Goal: Task Accomplishment & Management: Manage account settings

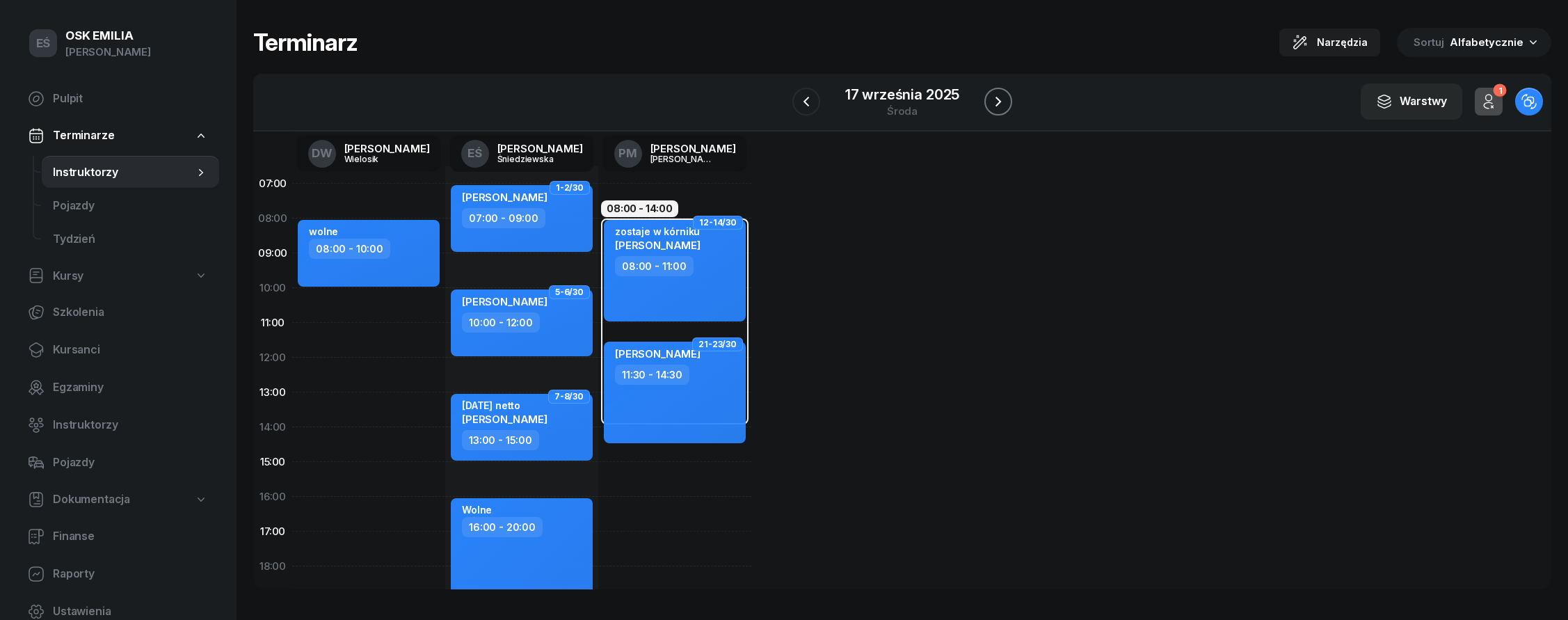
click at [995, 104] on icon "button" at bounding box center [998, 101] width 17 height 17
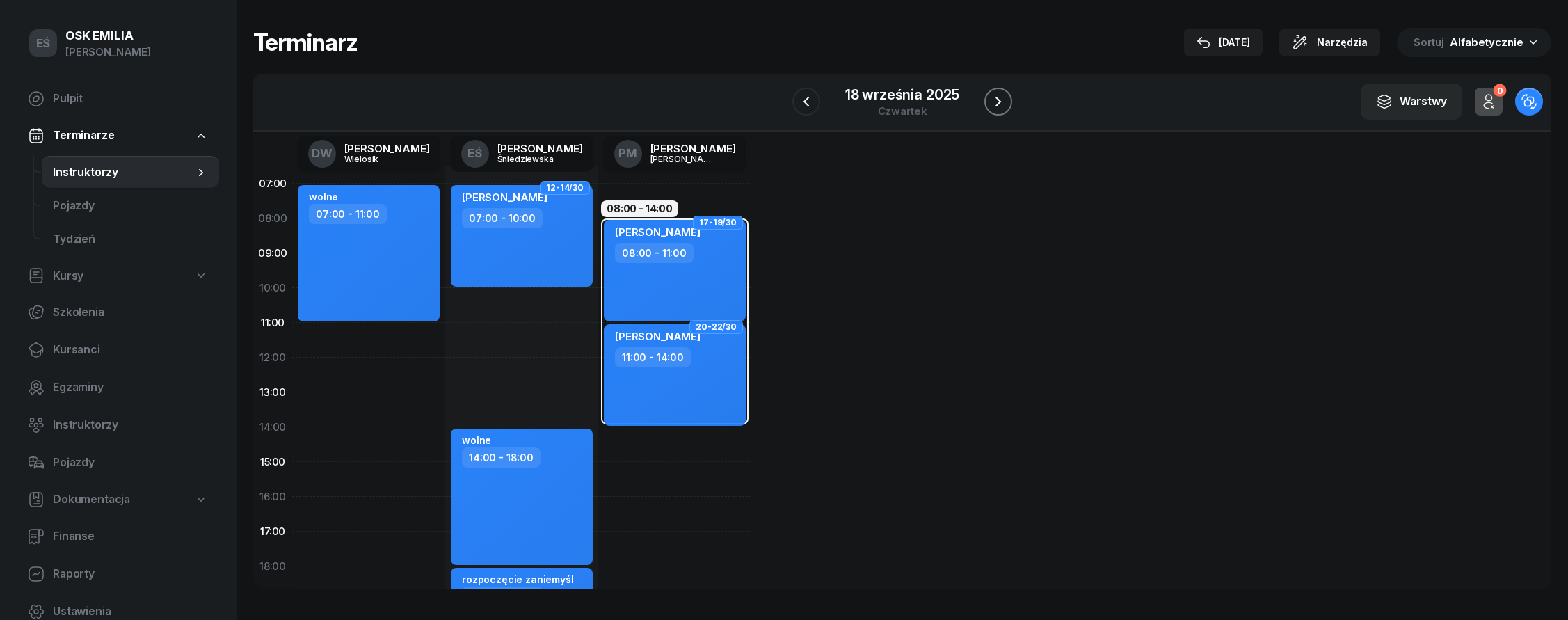
click at [995, 104] on icon "button" at bounding box center [998, 101] width 17 height 17
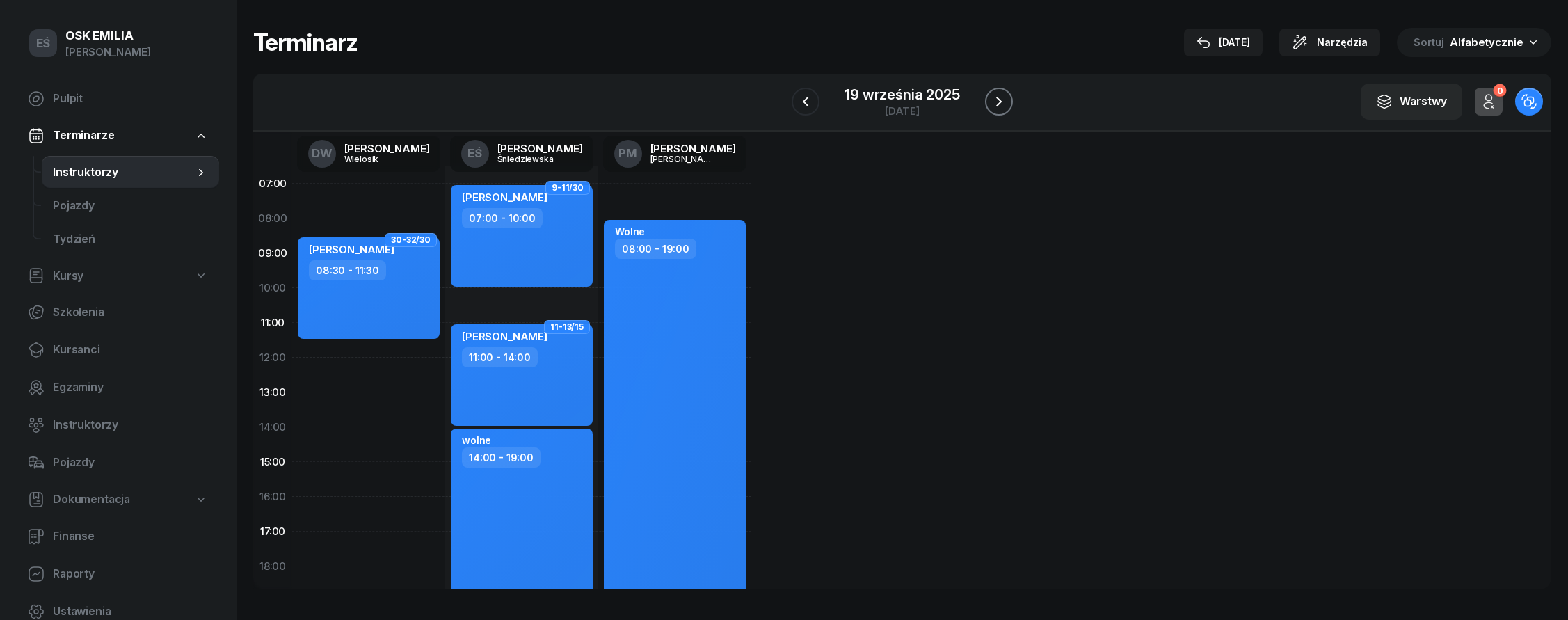
click at [995, 104] on icon "button" at bounding box center [999, 101] width 17 height 17
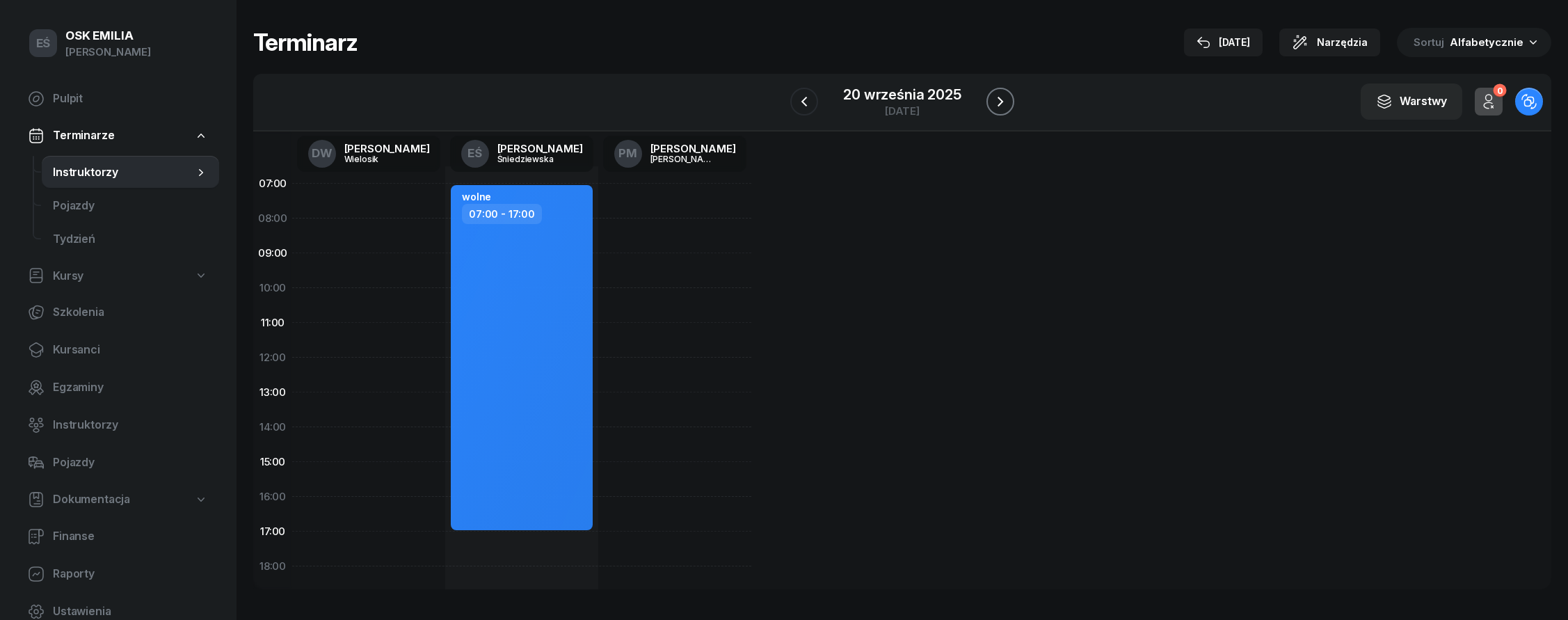
click at [995, 104] on icon "button" at bounding box center [999, 101] width 17 height 17
click at [995, 104] on icon "button" at bounding box center [998, 101] width 17 height 17
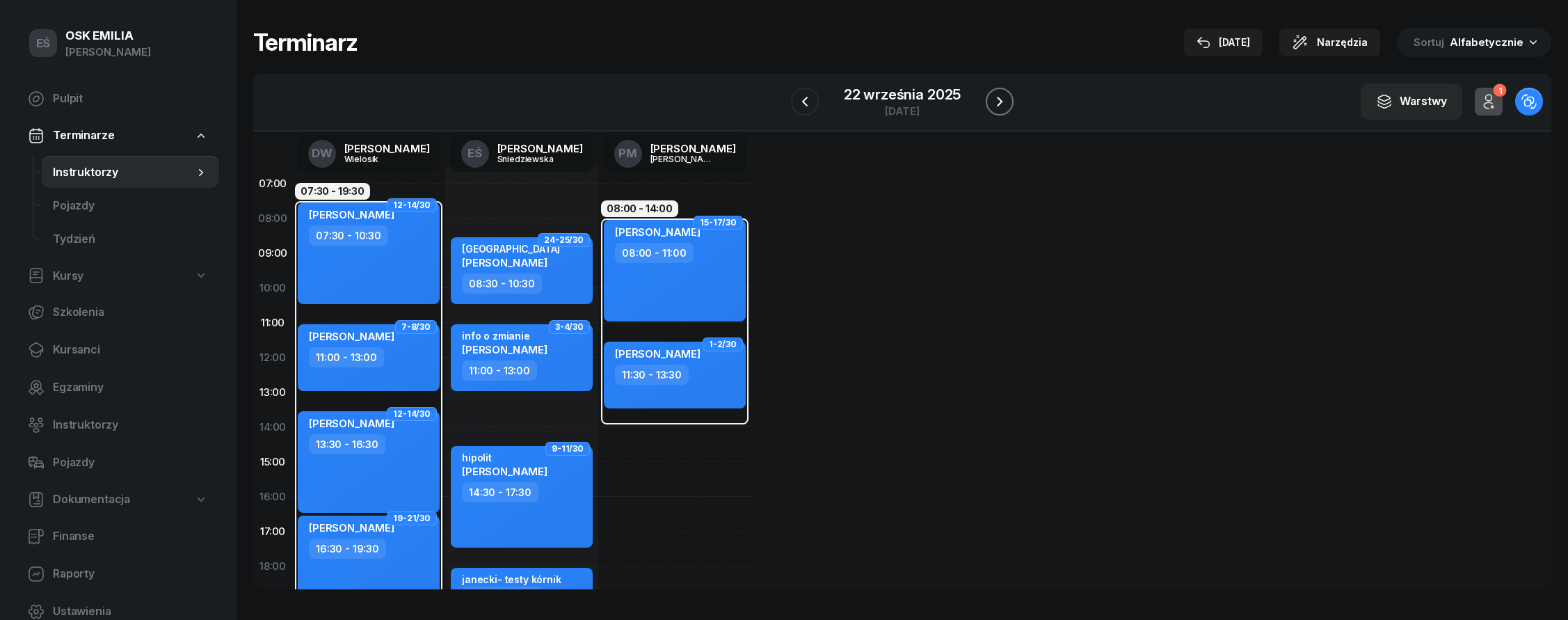
click at [995, 104] on icon "button" at bounding box center [999, 101] width 17 height 17
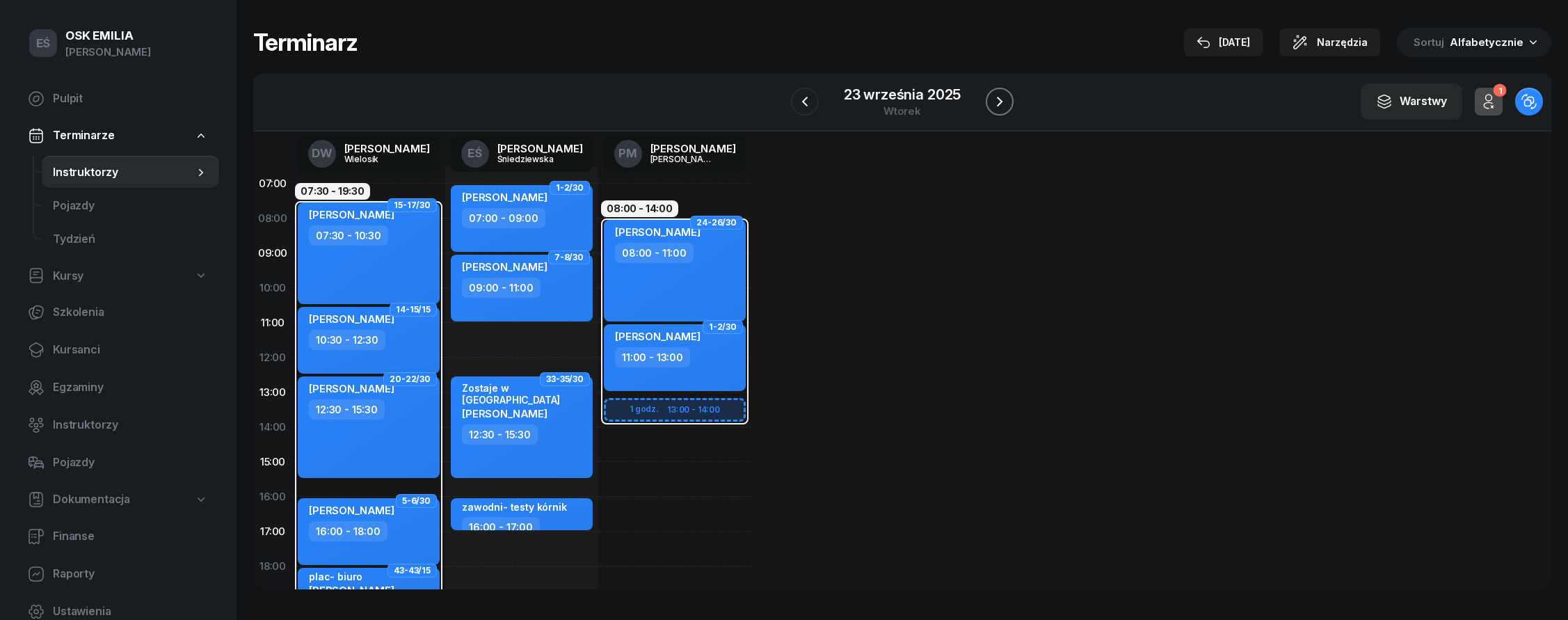
click at [995, 104] on icon "button" at bounding box center [999, 101] width 17 height 17
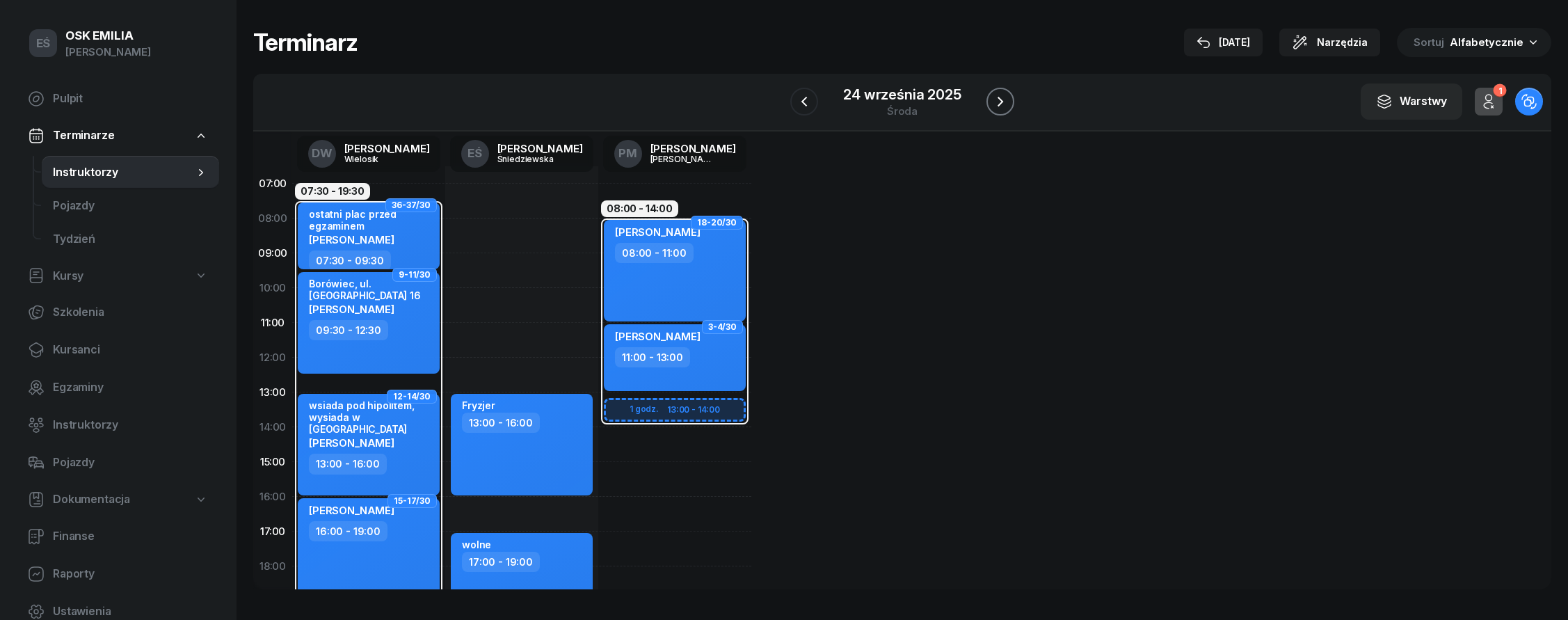
click at [995, 104] on icon "button" at bounding box center [999, 101] width 17 height 17
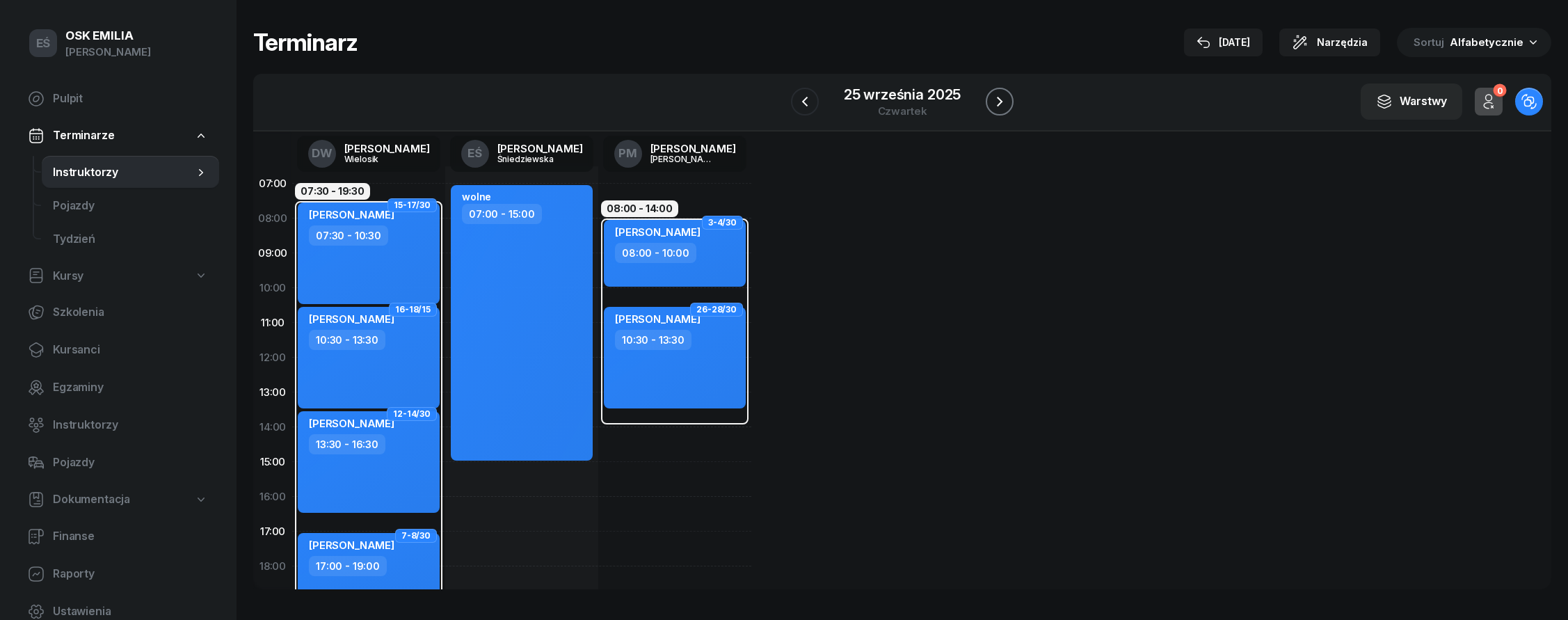
click at [995, 104] on icon "button" at bounding box center [999, 101] width 17 height 17
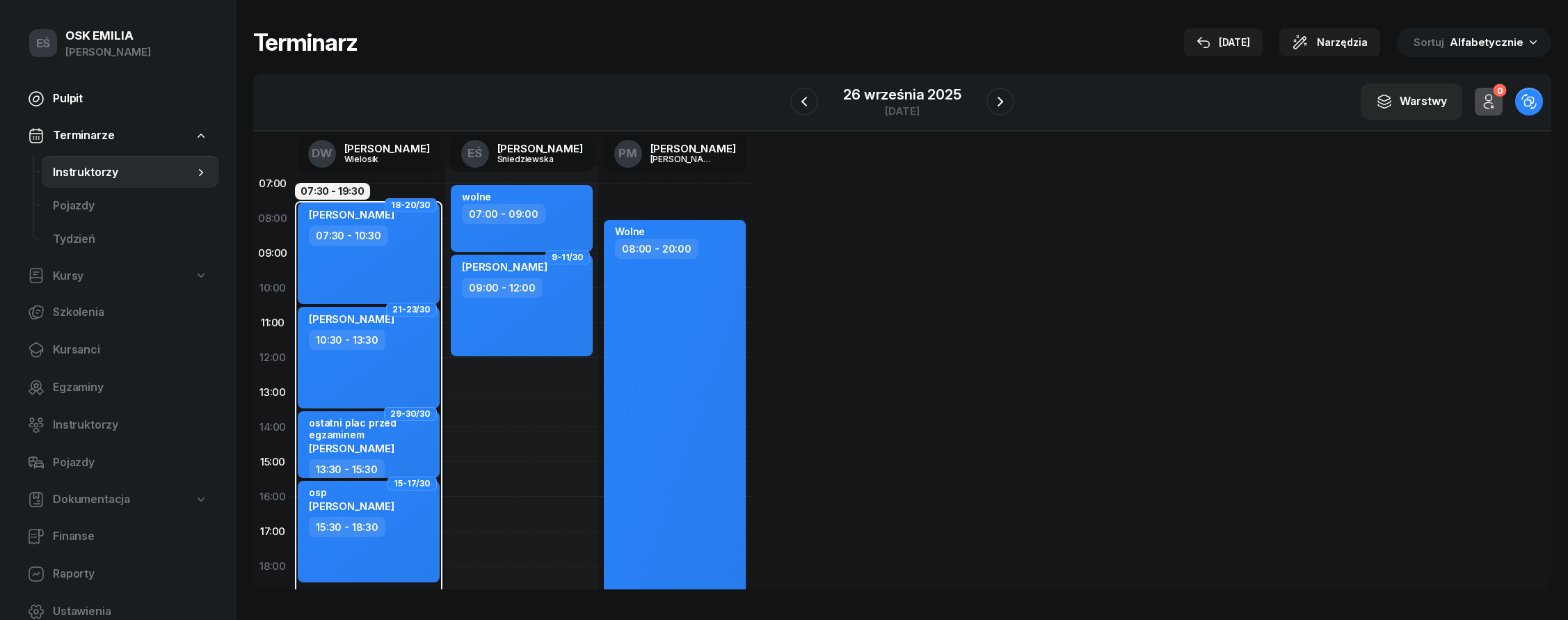
click at [99, 100] on span "Pulpit" at bounding box center [130, 99] width 155 height 18
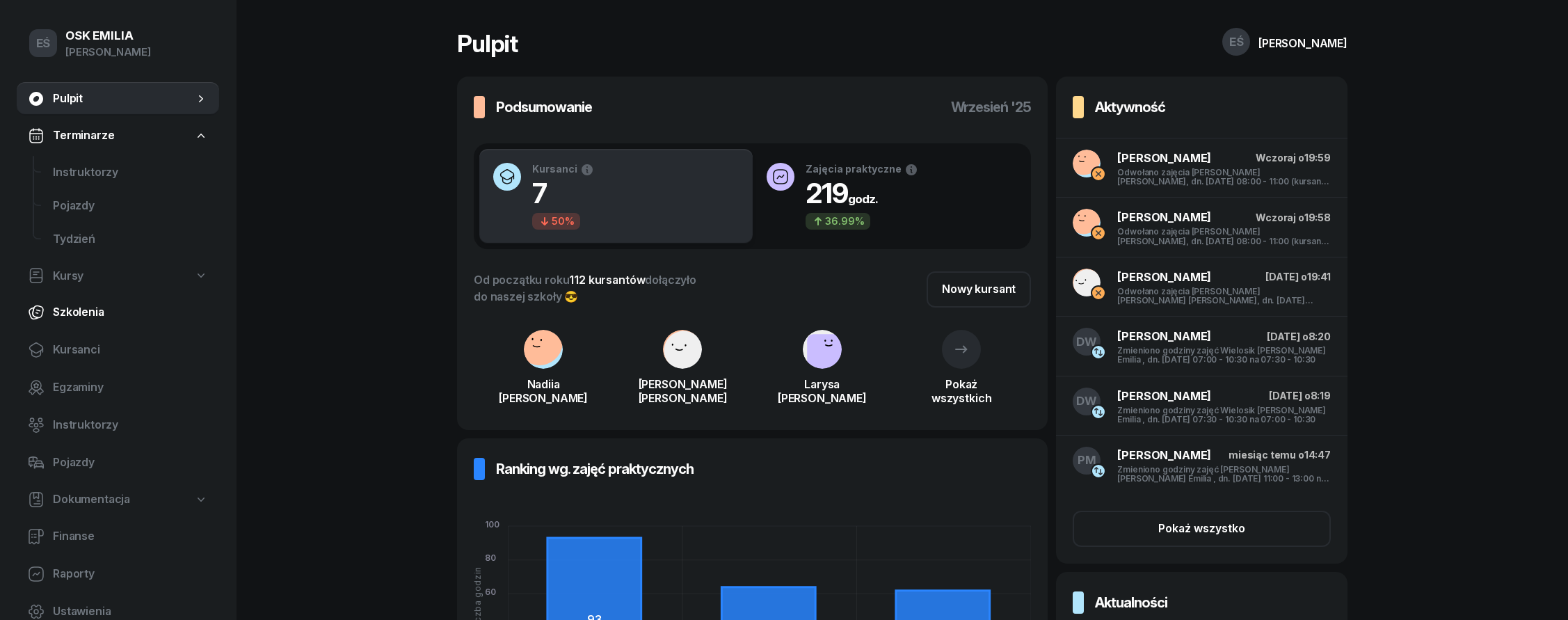
click at [119, 315] on span "Szkolenia" at bounding box center [130, 312] width 155 height 18
select select "createdAt-desc"
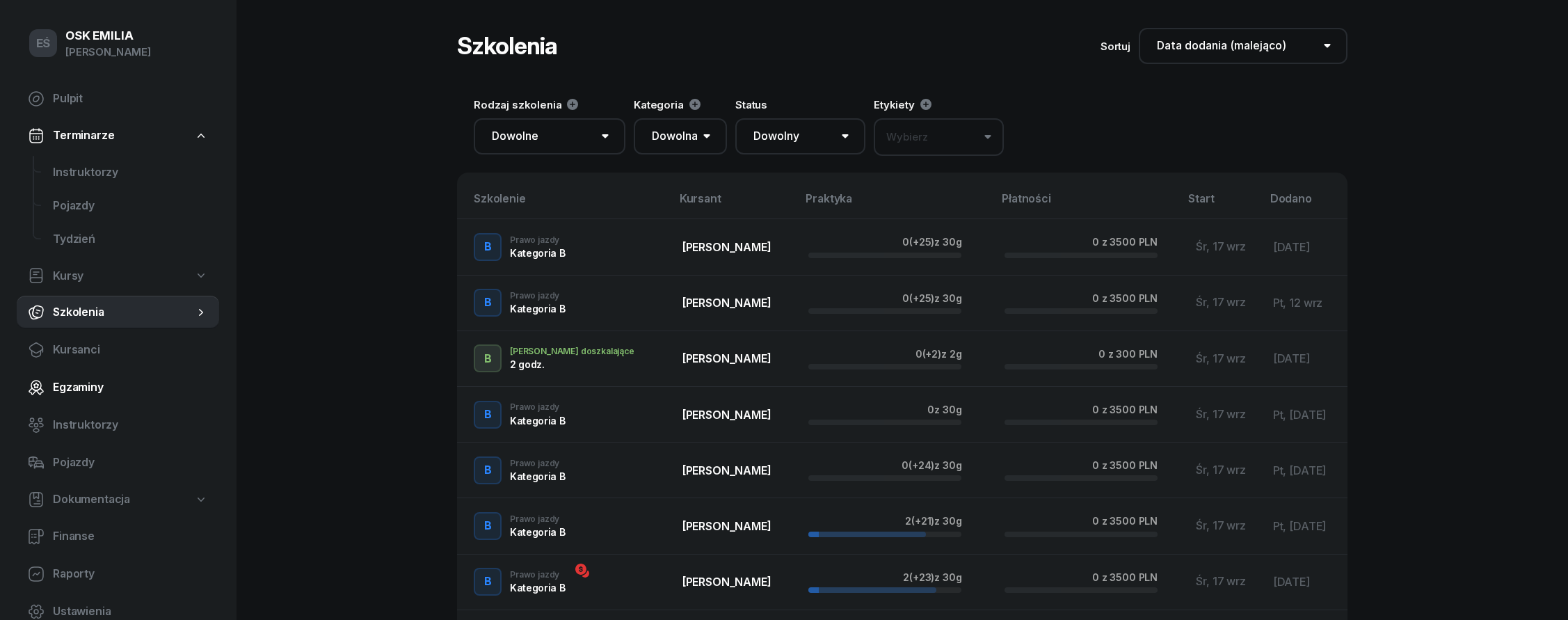
click at [131, 379] on span "Egzaminy" at bounding box center [130, 387] width 155 height 18
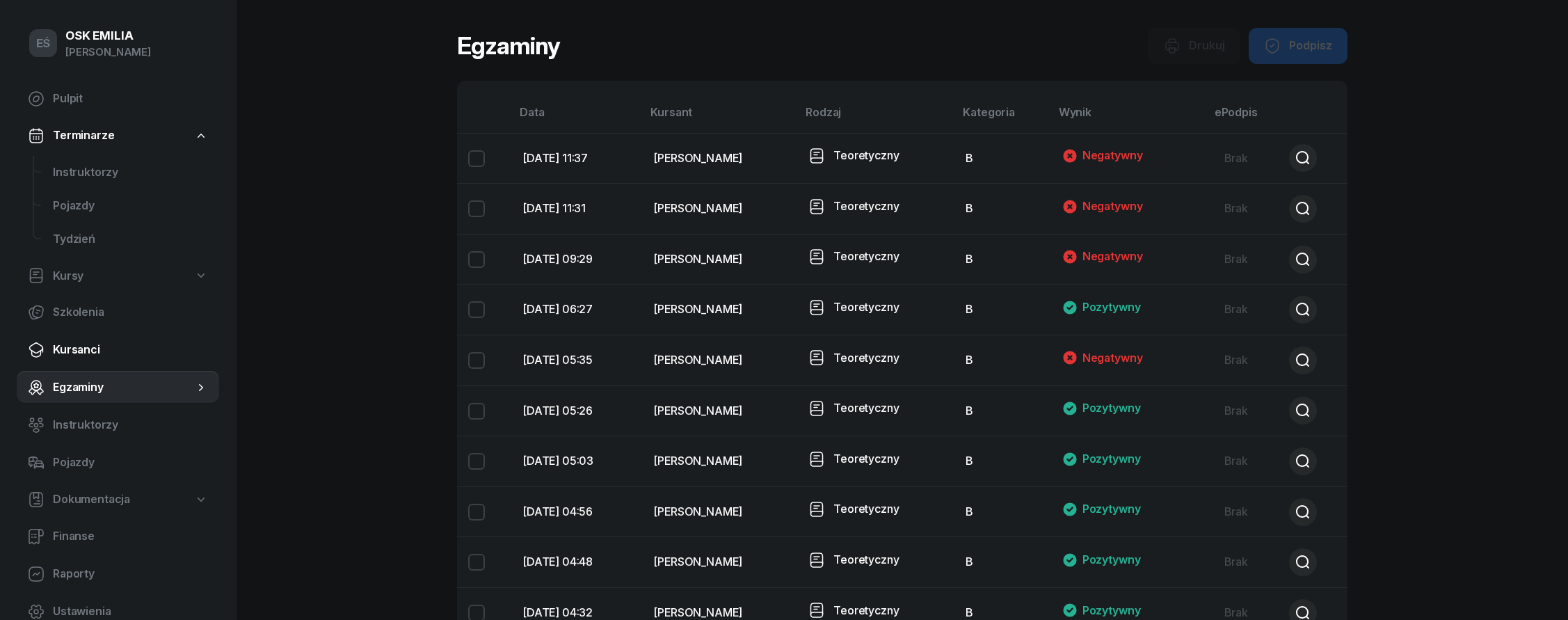
click at [97, 353] on span "Kursanci" at bounding box center [130, 350] width 155 height 18
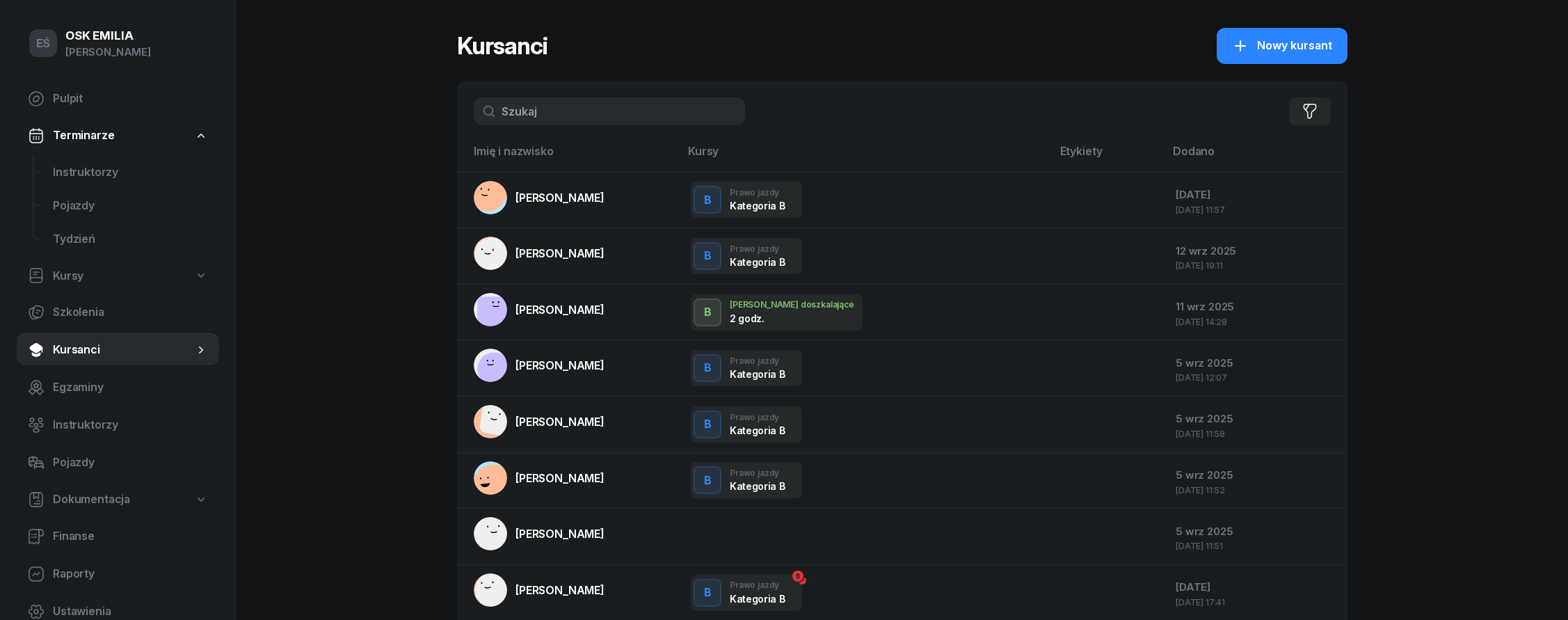
click at [157, 142] on link "Terminarze" at bounding box center [118, 135] width 202 height 32
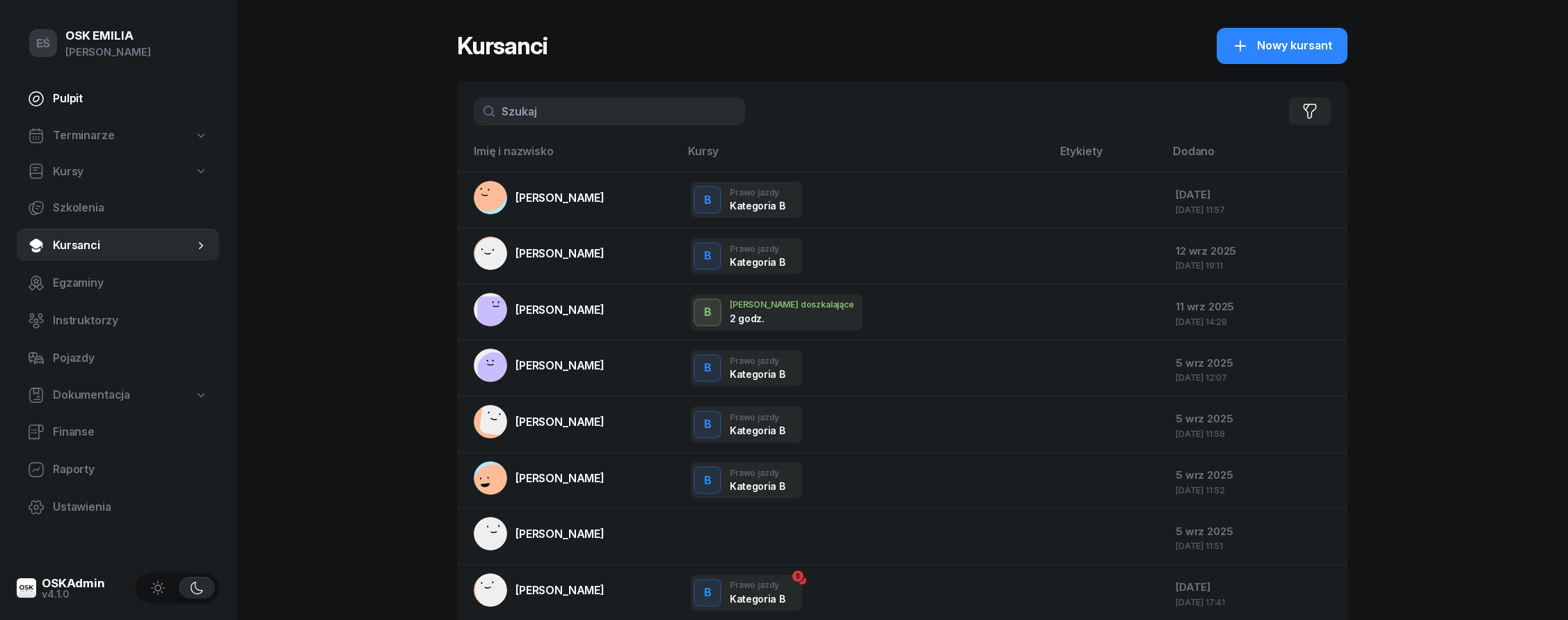
click at [96, 99] on span "Pulpit" at bounding box center [130, 99] width 155 height 18
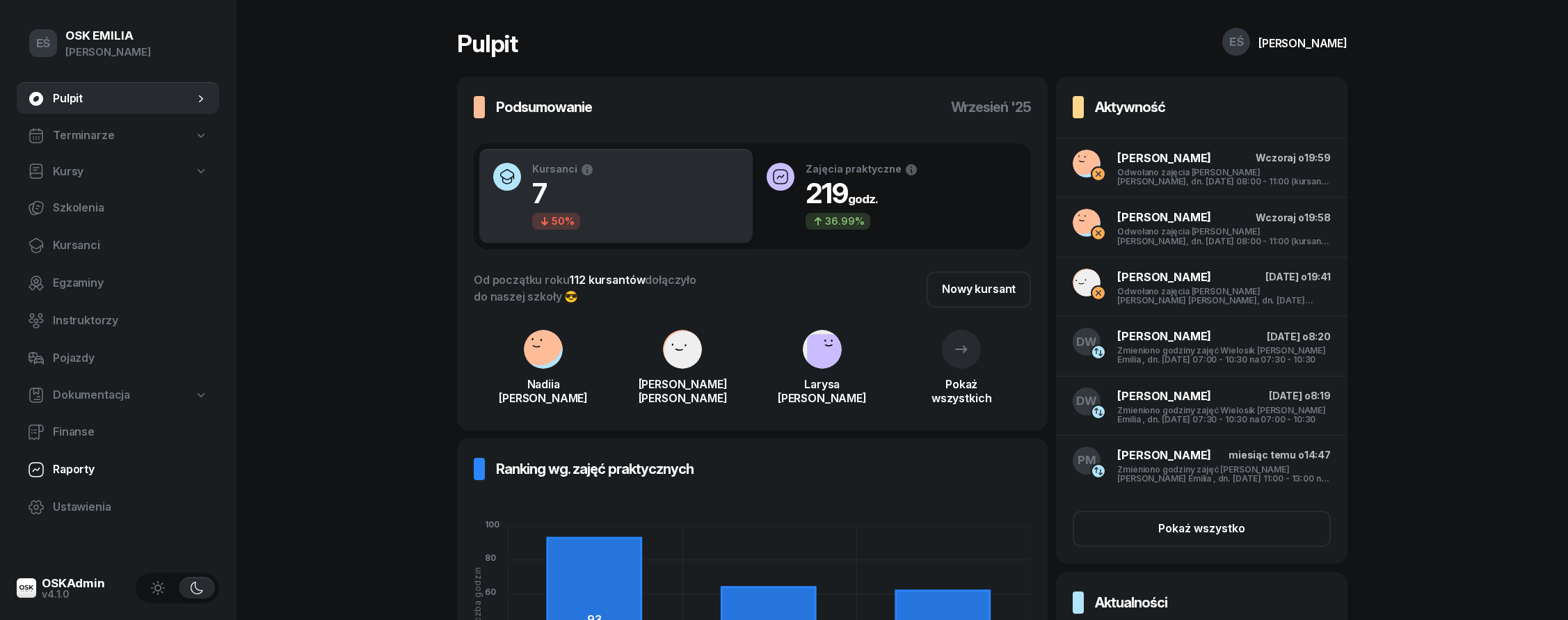
click at [88, 469] on span "Raporty" at bounding box center [130, 469] width 155 height 18
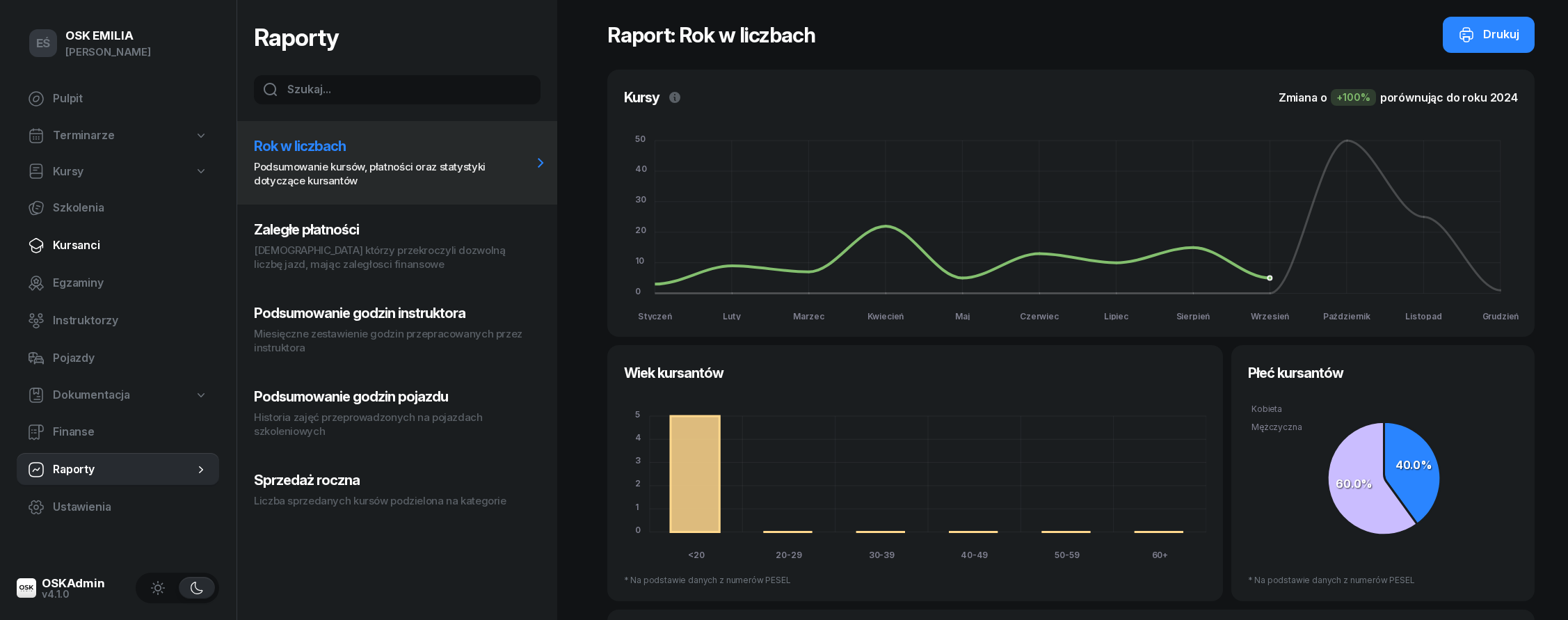
click at [94, 256] on link "Kursanci" at bounding box center [118, 245] width 202 height 33
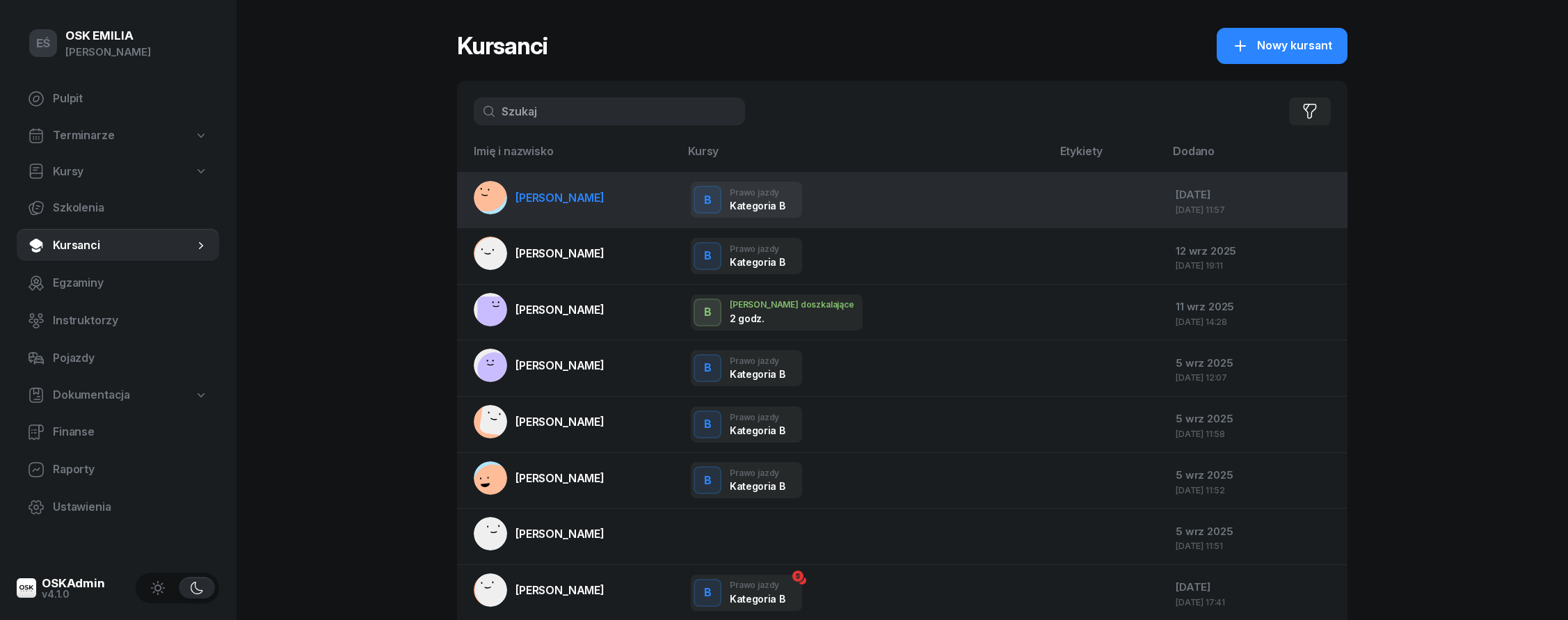
click at [562, 197] on span "[PERSON_NAME]" at bounding box center [560, 197] width 89 height 14
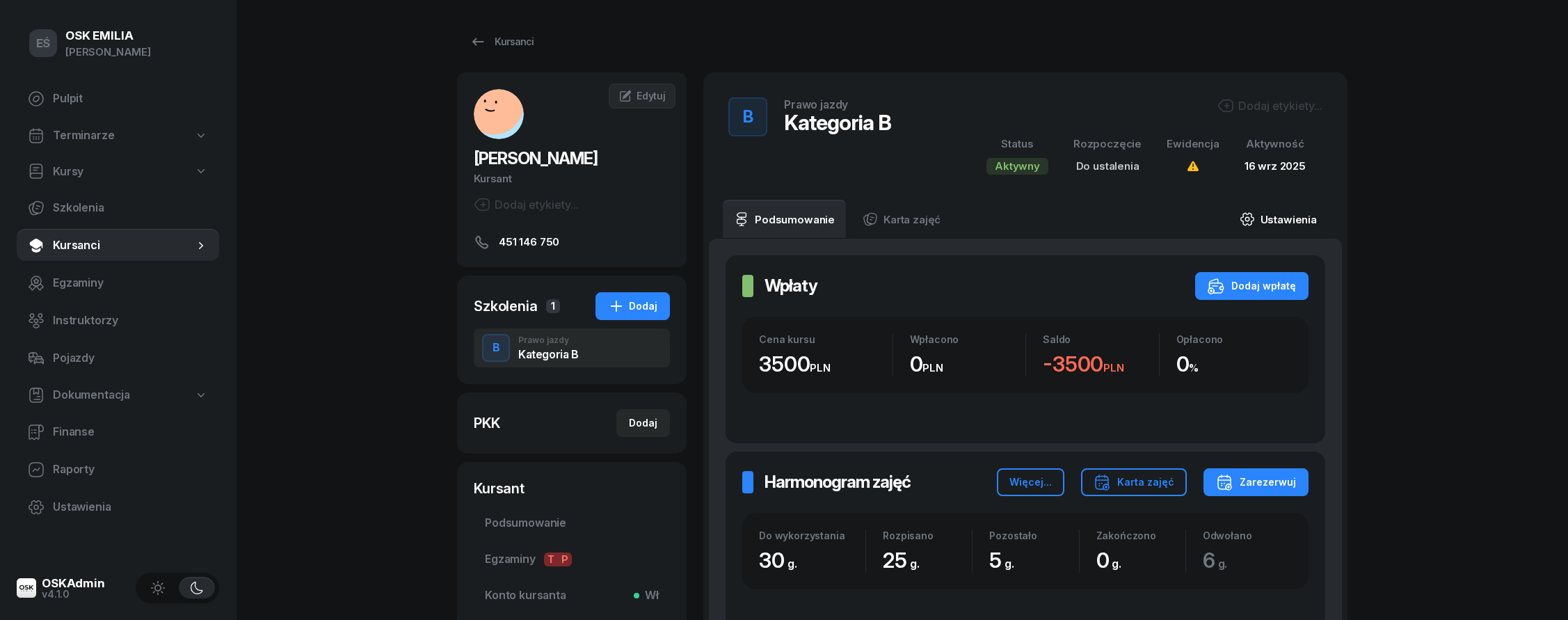
click at [1277, 217] on link "Ustawienia" at bounding box center [1277, 219] width 100 height 39
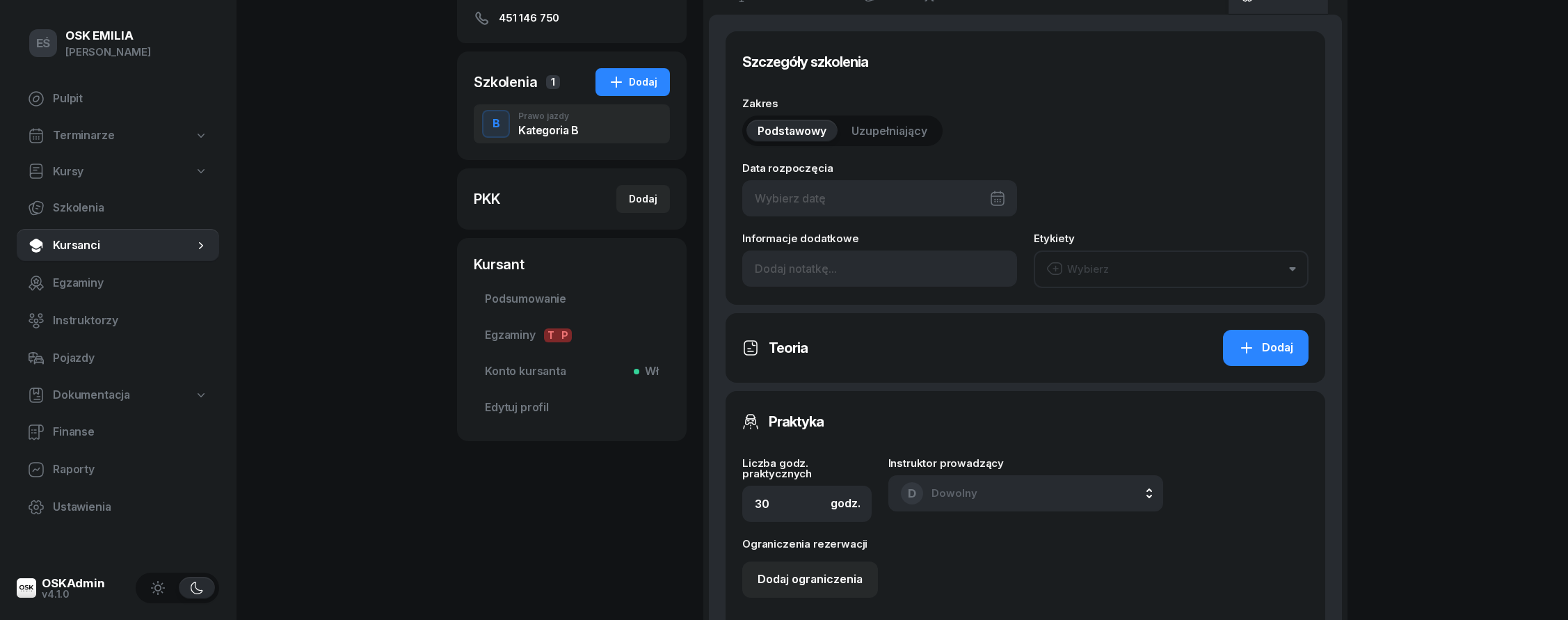
scroll to position [445, 0]
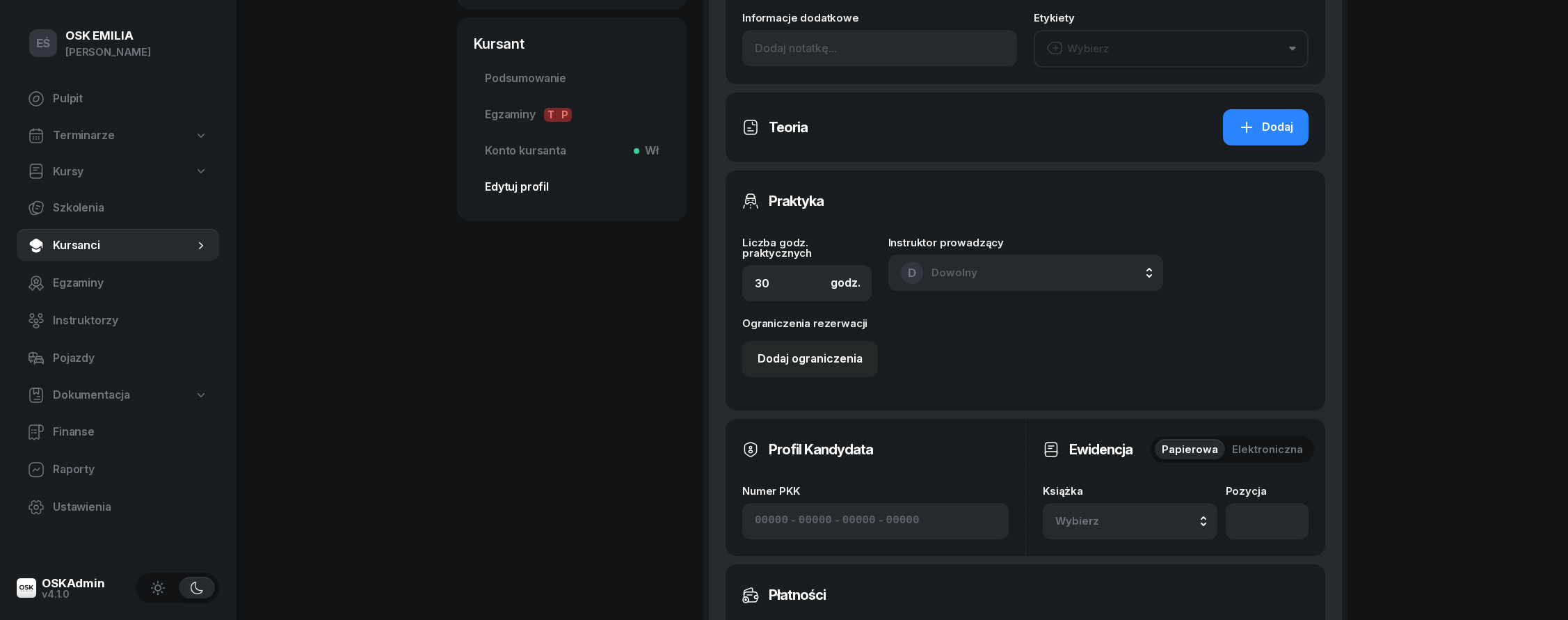
click at [544, 191] on span "Edytuj profil" at bounding box center [572, 187] width 174 height 18
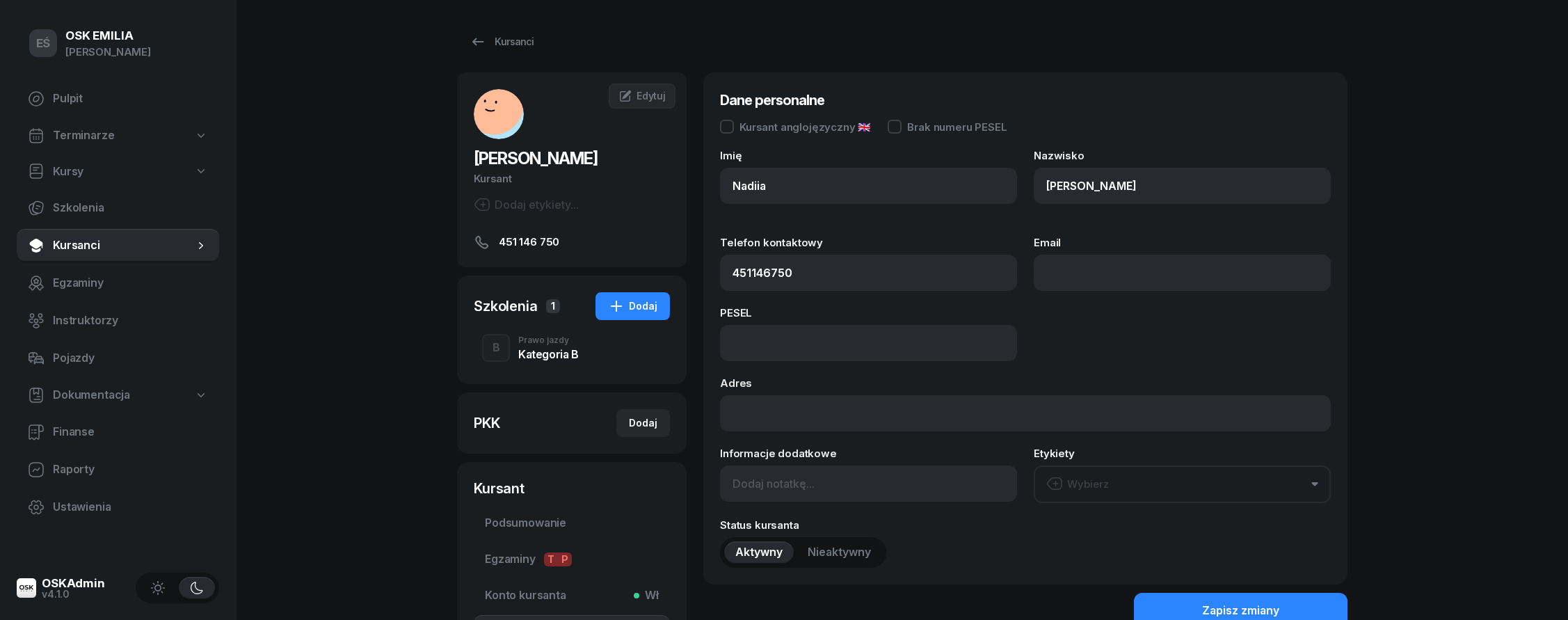
type input "451 146 750"
click at [82, 91] on span "Pulpit" at bounding box center [130, 99] width 155 height 18
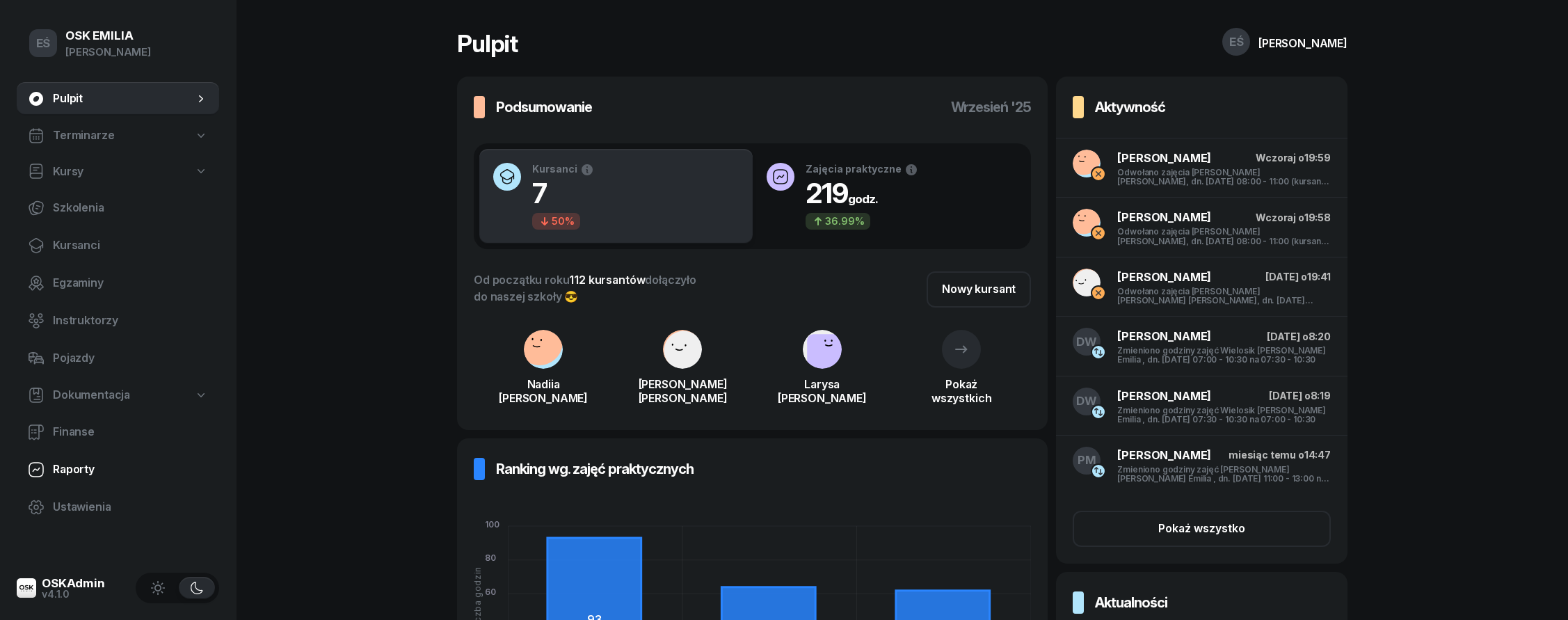
click at [116, 473] on span "Raporty" at bounding box center [130, 469] width 155 height 18
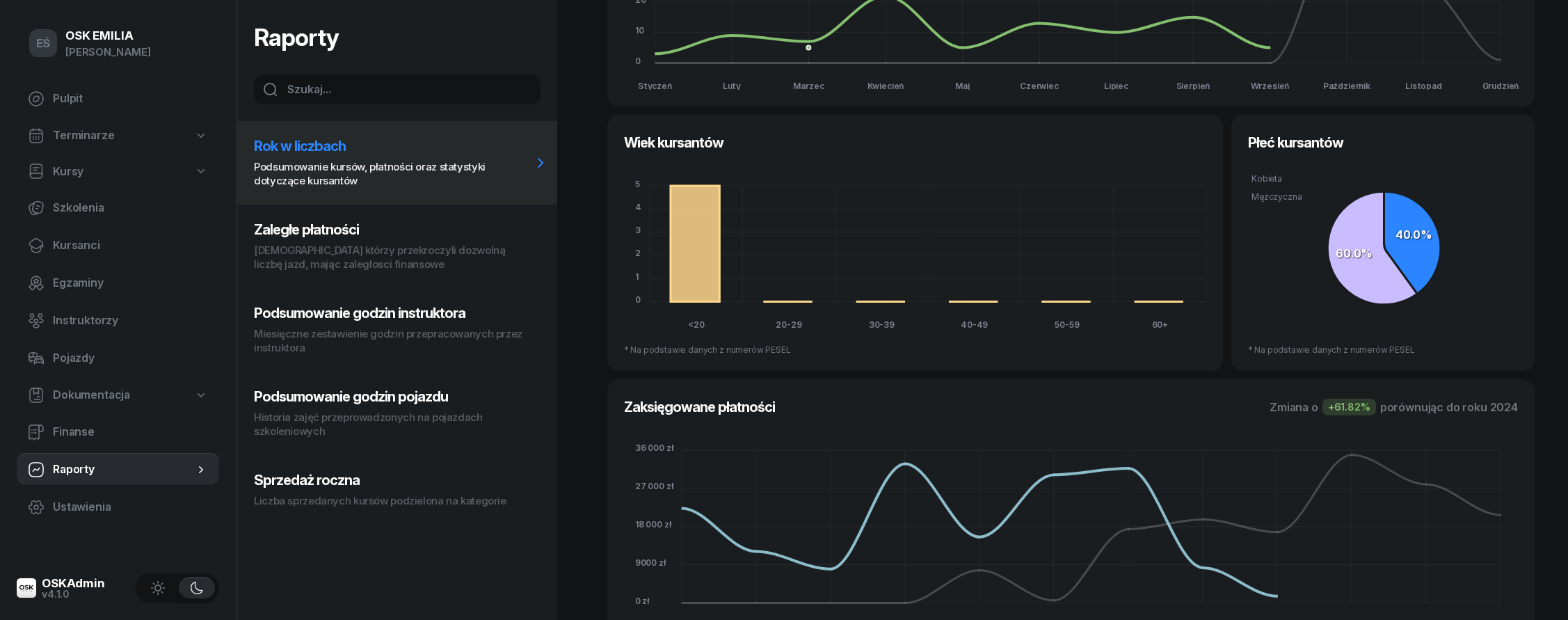
scroll to position [273, 0]
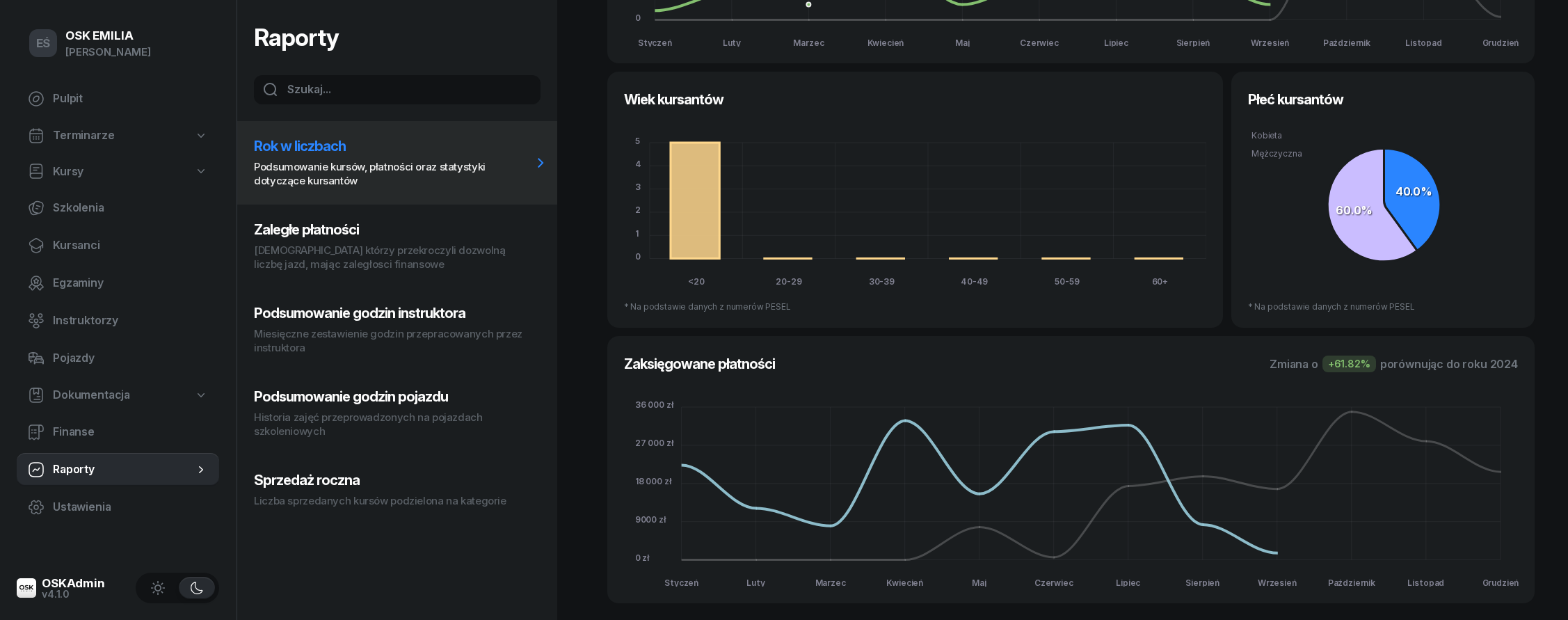
click at [284, 479] on h3 "Sprzedaż roczna" at bounding box center [393, 480] width 278 height 17
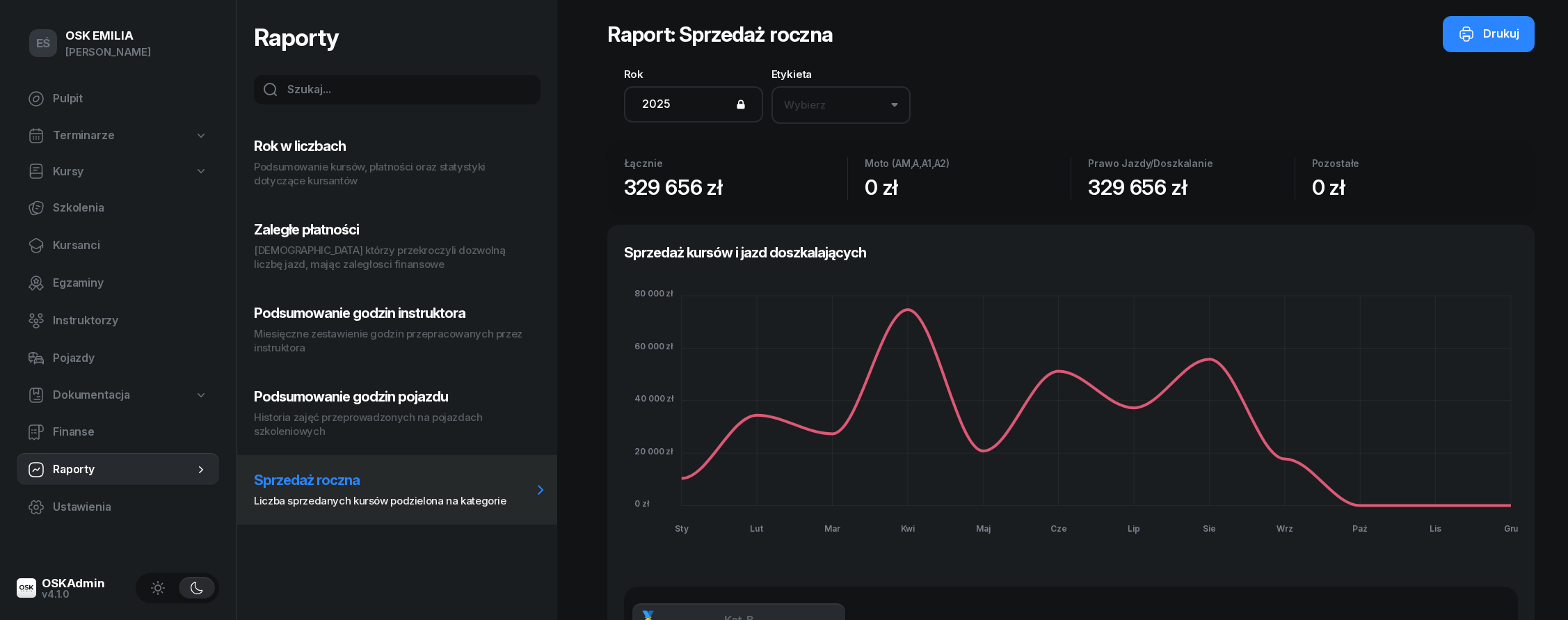
scroll to position [0, 0]
click at [72, 95] on span "Pulpit" at bounding box center [130, 99] width 155 height 18
